Goal: Transaction & Acquisition: Purchase product/service

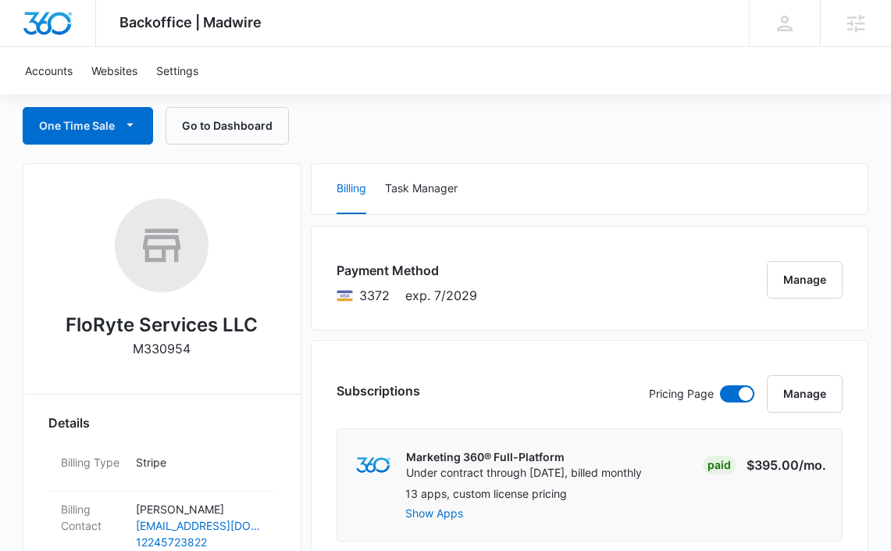
scroll to position [154, 0]
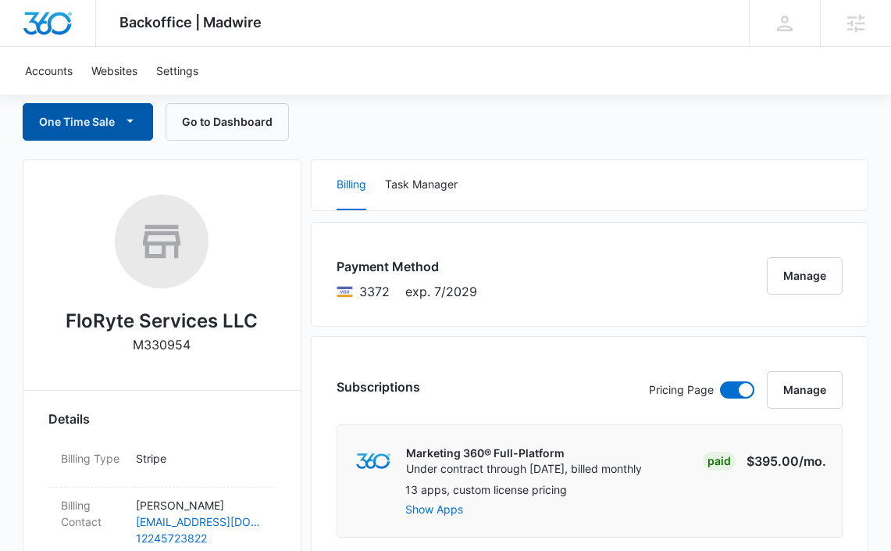
click at [104, 124] on button "One Time Sale" at bounding box center [88, 122] width 130 height 38
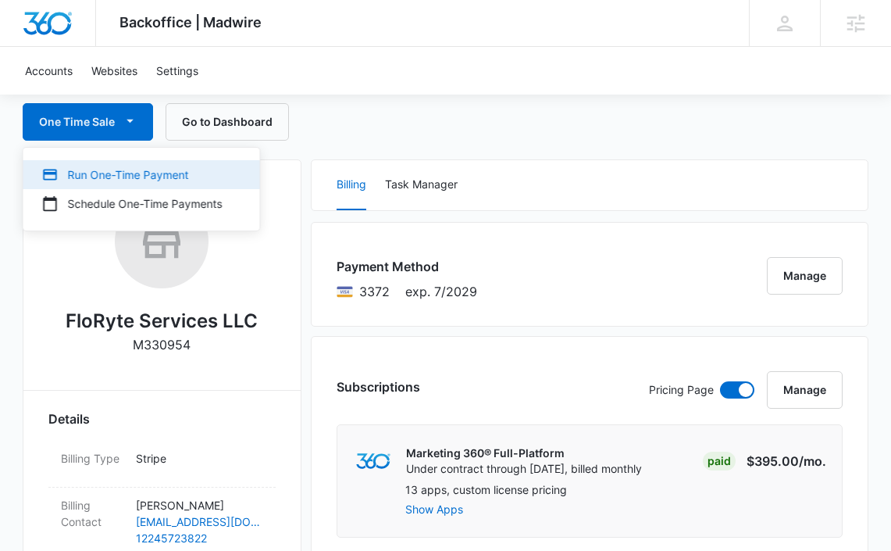
click at [100, 170] on div "Run One-Time Payment" at bounding box center [132, 174] width 180 height 16
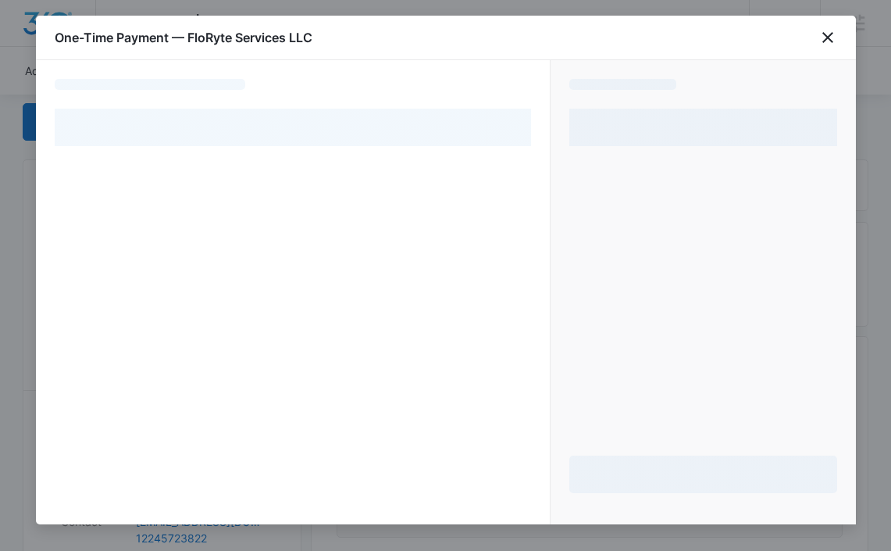
select select "pm_1RQwpPA4n8RTgNjUfYrAATvv"
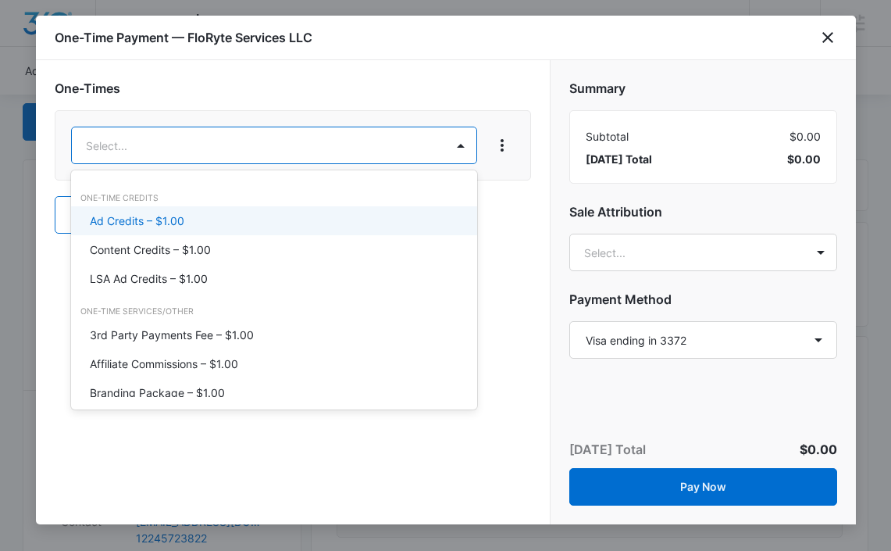
click at [166, 216] on p "Ad Credits – $1.00" at bounding box center [137, 221] width 95 height 16
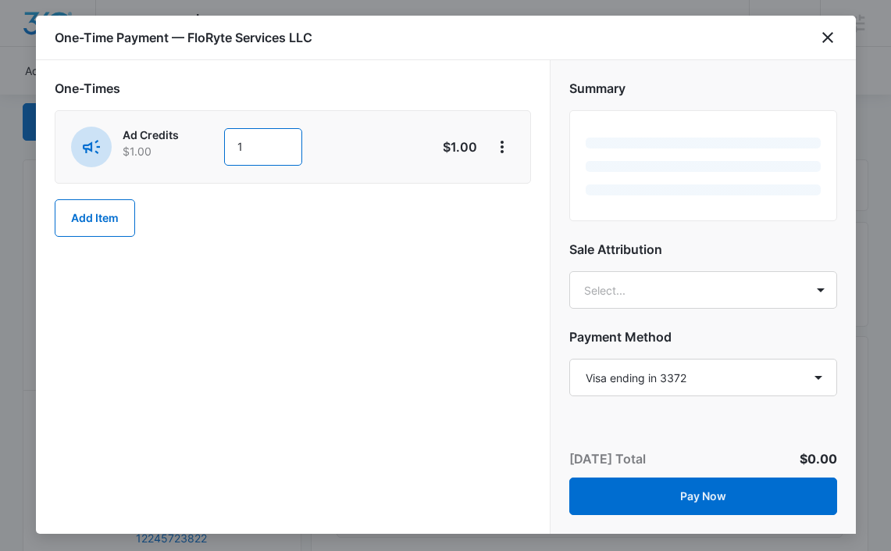
click at [255, 146] on input "1" at bounding box center [263, 147] width 78 height 38
type input "500"
click at [345, 236] on div "One-Times Ad Credits $1.00 500 $500.00 Add Item" at bounding box center [293, 158] width 477 height 158
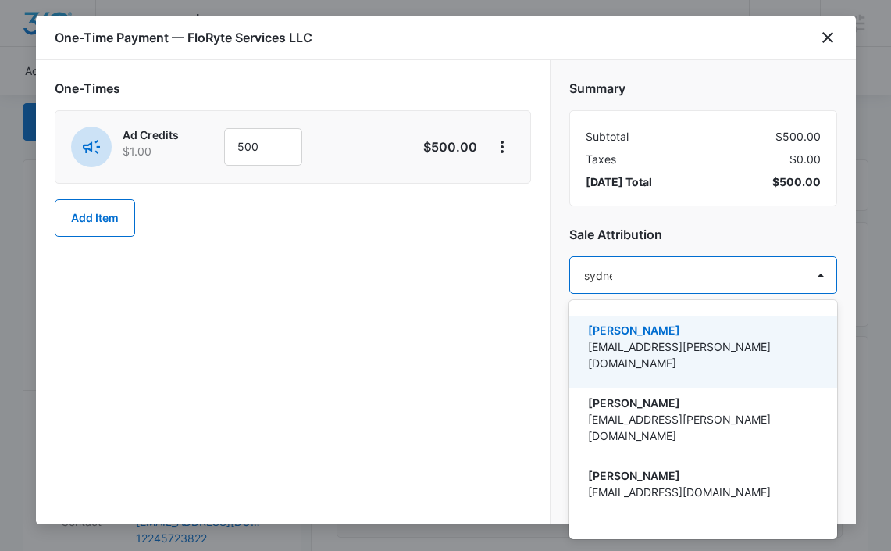
type input "[GEOGRAPHIC_DATA]"
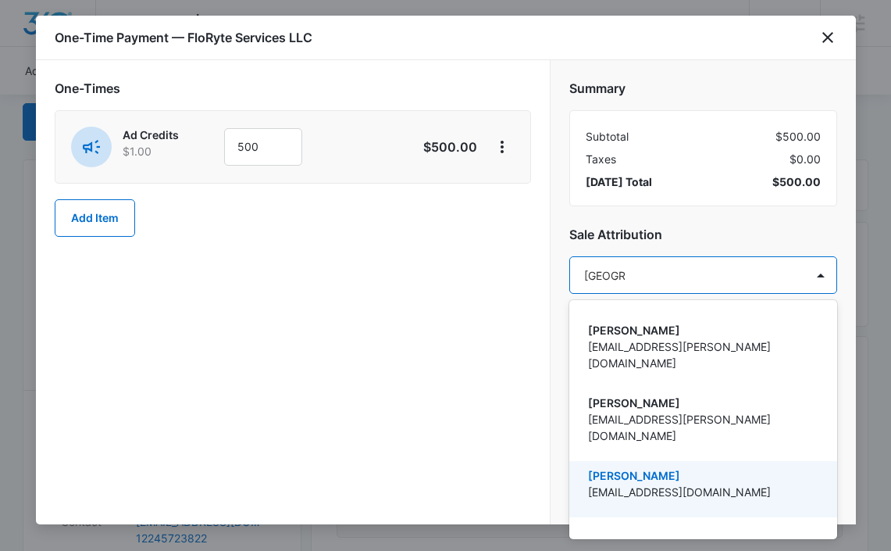
click at [616, 461] on div "[PERSON_NAME] [EMAIL_ADDRESS][DOMAIN_NAME]" at bounding box center [704, 489] width 268 height 56
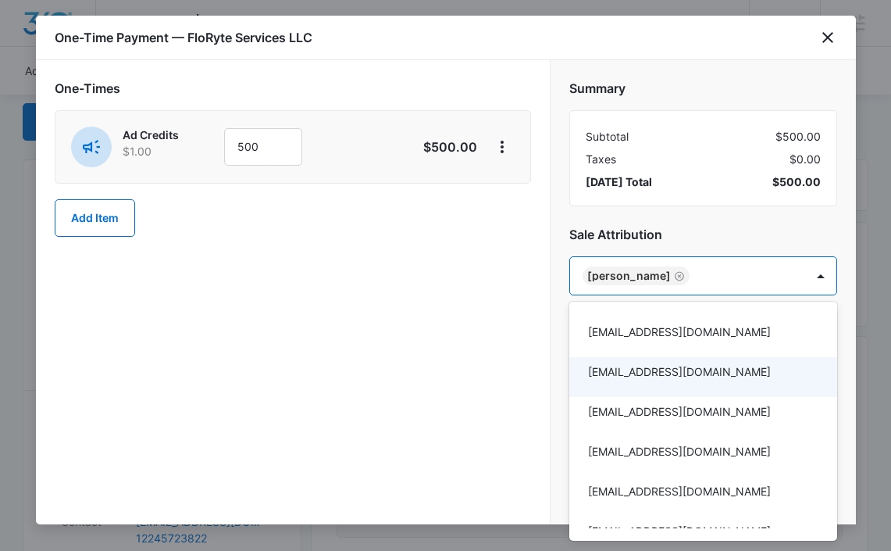
click at [482, 377] on div at bounding box center [445, 275] width 891 height 551
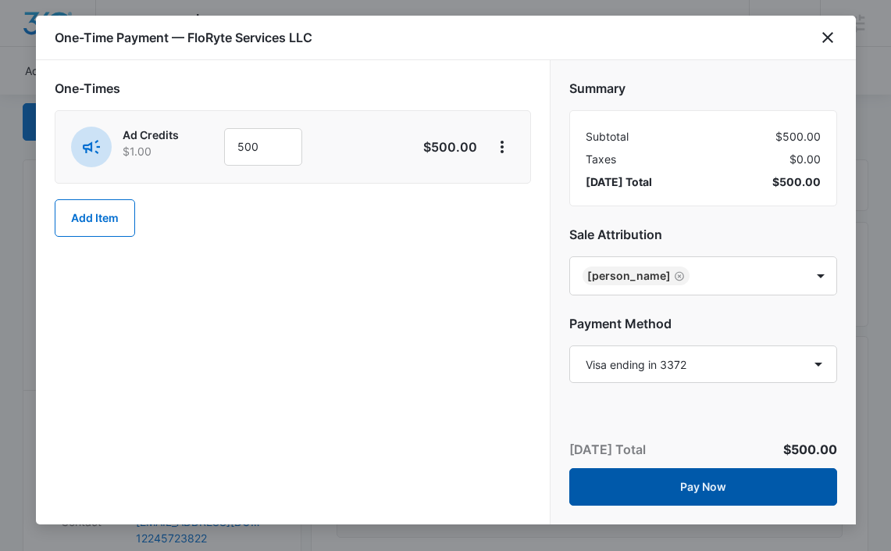
click at [707, 491] on button "Pay Now" at bounding box center [704, 487] width 268 height 38
